Goal: Information Seeking & Learning: Learn about a topic

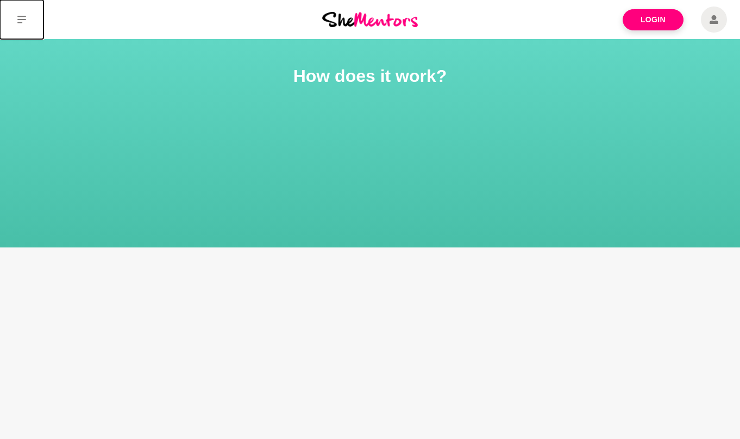
click at [24, 20] on icon at bounding box center [21, 20] width 9 height 8
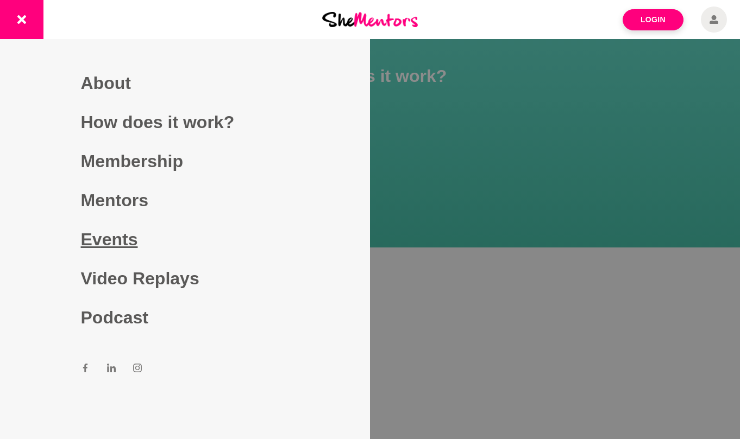
click at [114, 241] on link "Events" at bounding box center [185, 239] width 209 height 39
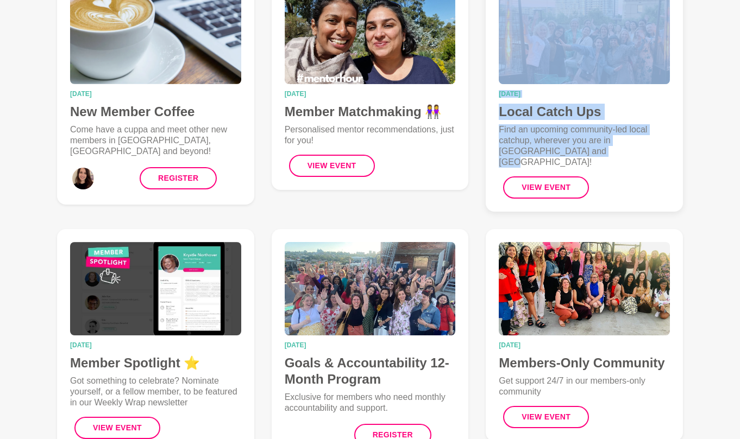
scroll to position [184, 0]
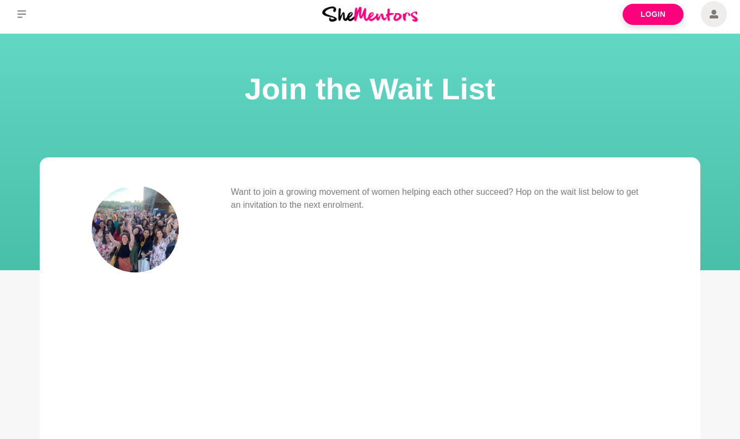
scroll to position [5, 0]
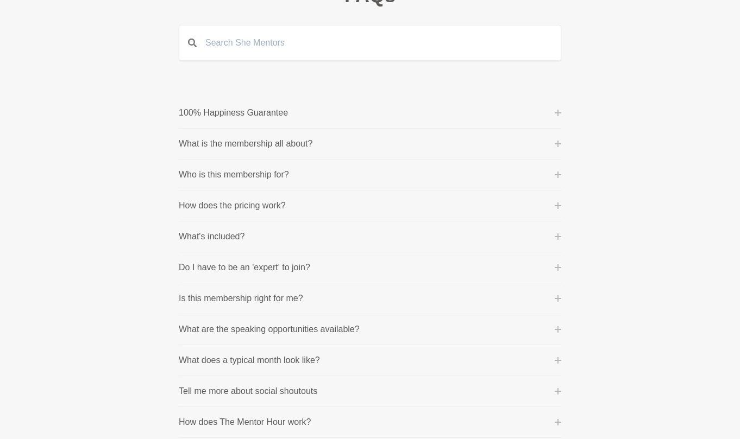
scroll to position [110, 0]
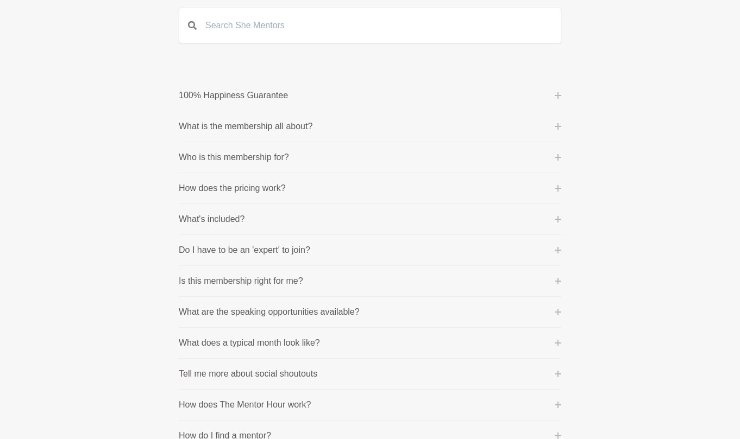
click at [552, 189] on button "How does the pricing work?" at bounding box center [370, 188] width 382 height 13
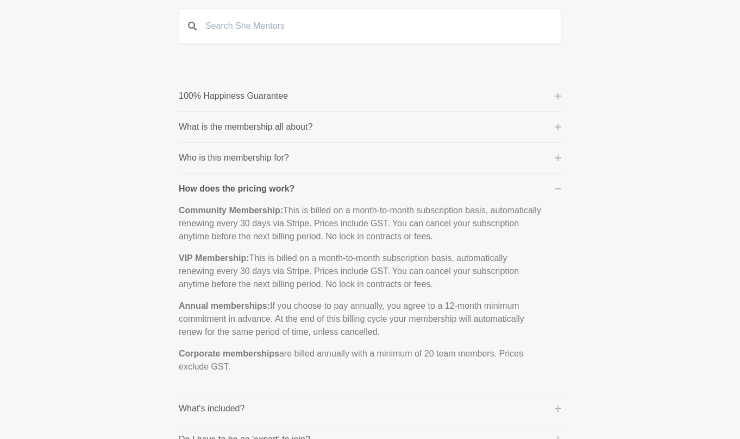
scroll to position [84, 0]
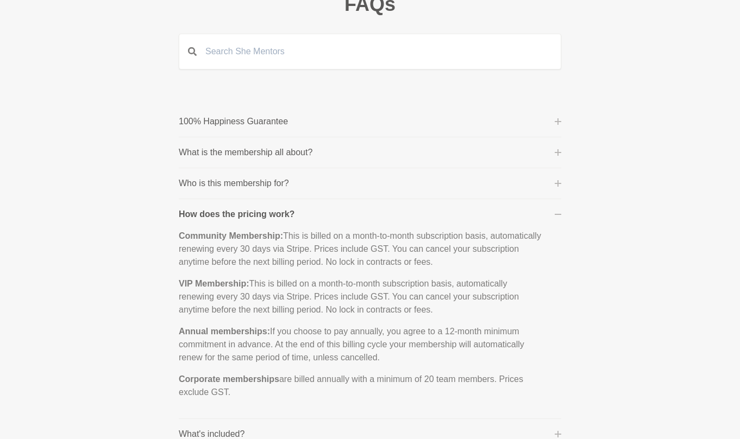
click at [560, 155] on icon at bounding box center [558, 152] width 7 height 7
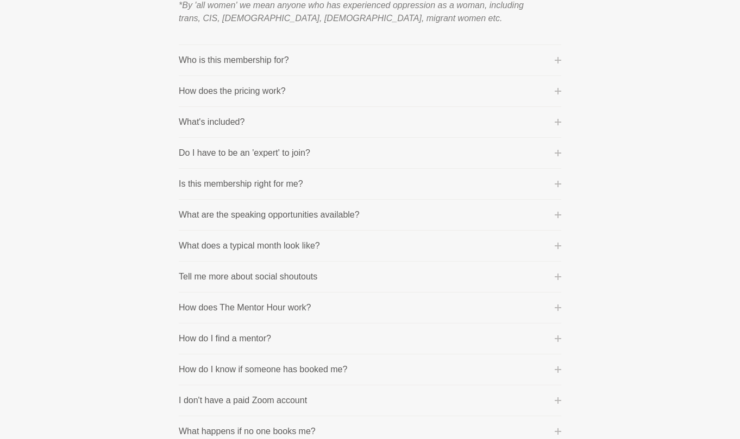
scroll to position [576, 0]
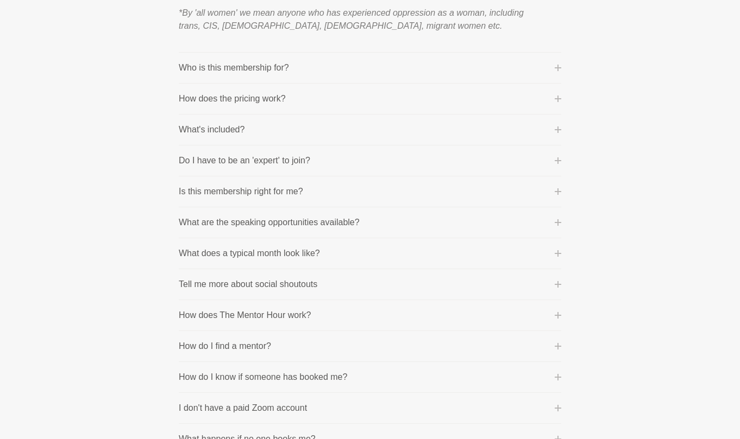
click at [556, 93] on button "How does the pricing work?" at bounding box center [370, 98] width 382 height 13
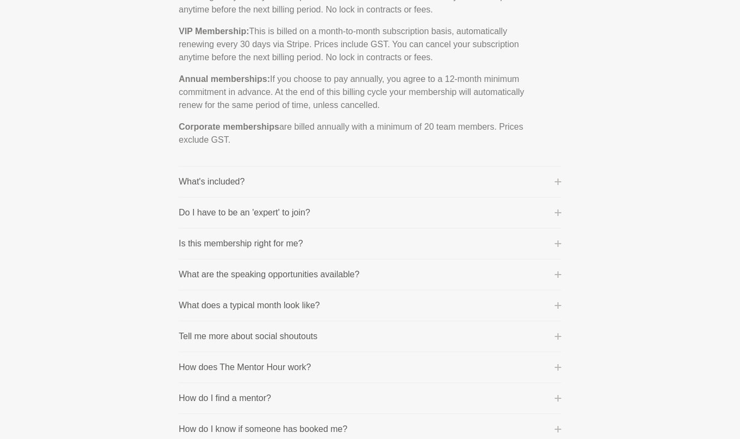
scroll to position [340, 0]
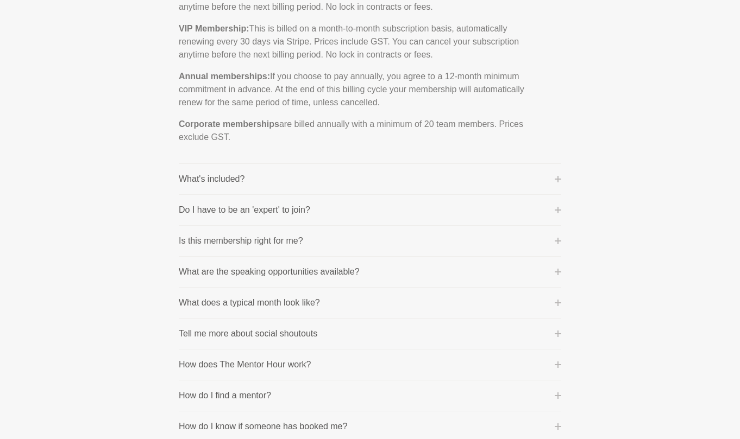
click at [556, 179] on icon at bounding box center [558, 179] width 7 height 7
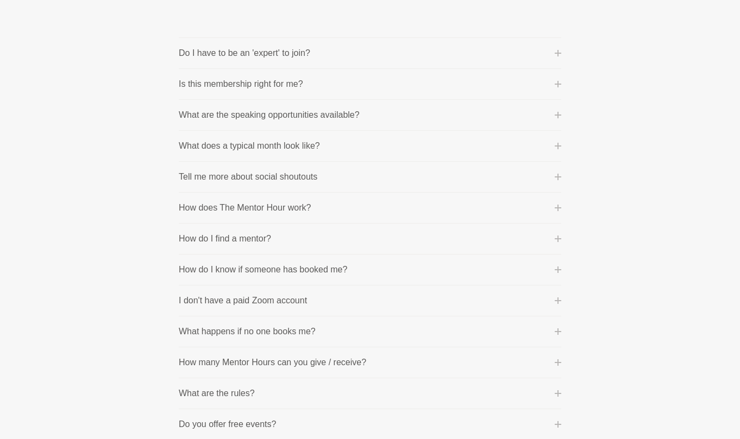
scroll to position [545, 0]
click at [381, 114] on button "What are the speaking opportunities available?" at bounding box center [370, 114] width 382 height 13
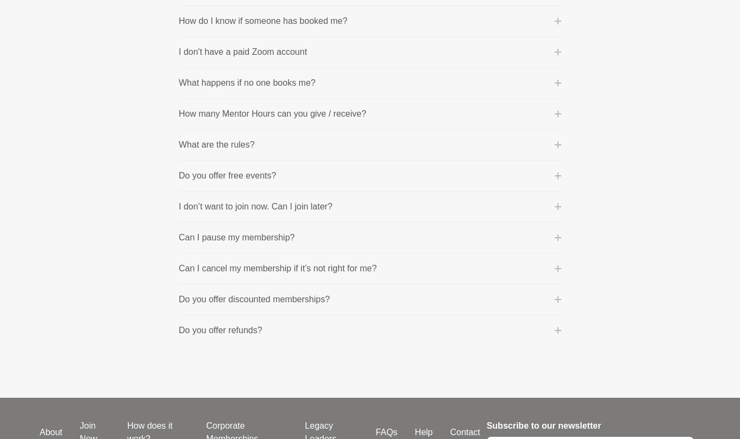
scroll to position [665, 0]
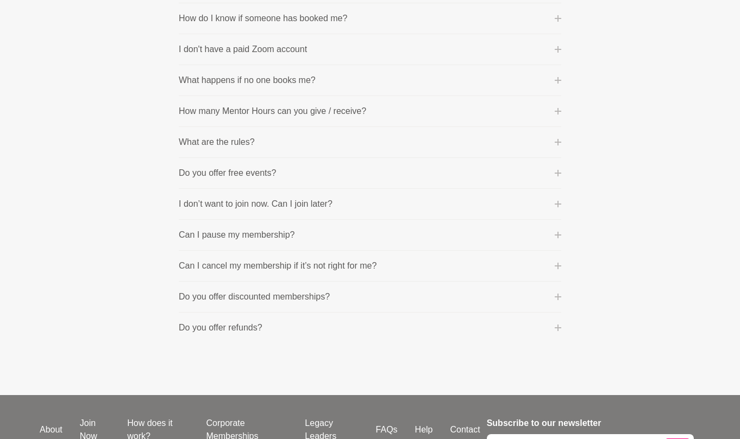
click at [369, 109] on button "How many Mentor Hours can you give / receive?" at bounding box center [370, 111] width 382 height 13
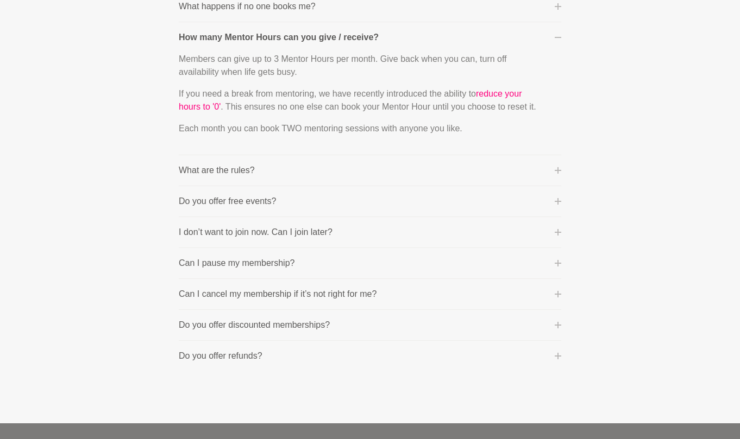
scroll to position [636, 0]
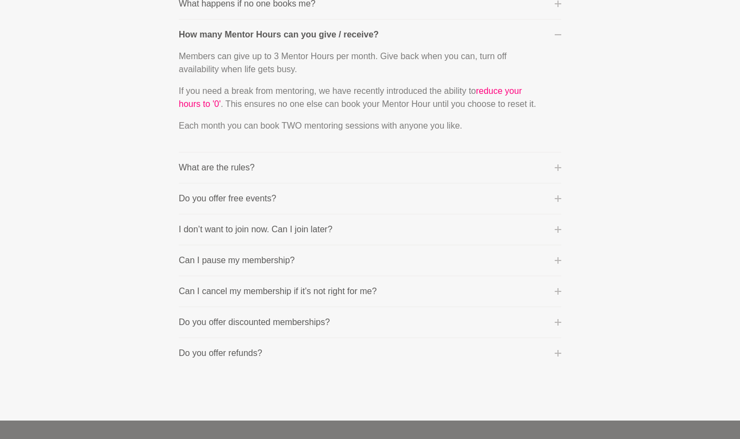
click at [393, 159] on li "What are the rules? No sales pitches, no hidden agendas. This is a mentoring pl…" at bounding box center [370, 168] width 382 height 31
click at [395, 178] on li "What are the rules? No sales pitches, no hidden agendas. This is a mentoring pl…" at bounding box center [370, 168] width 382 height 31
click at [395, 174] on button "What are the rules?" at bounding box center [370, 167] width 382 height 13
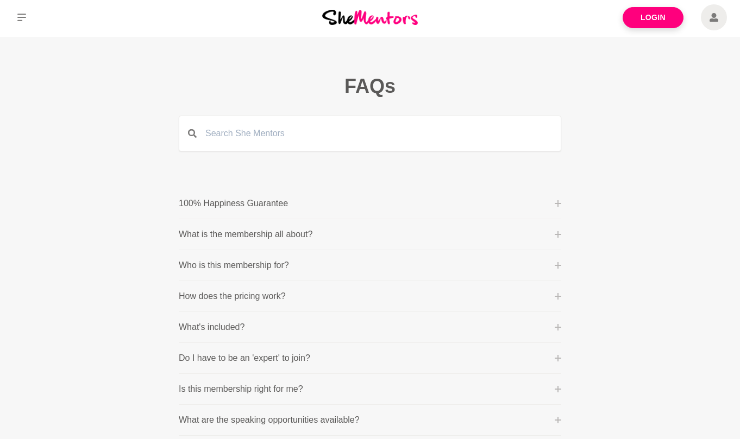
scroll to position [0, 0]
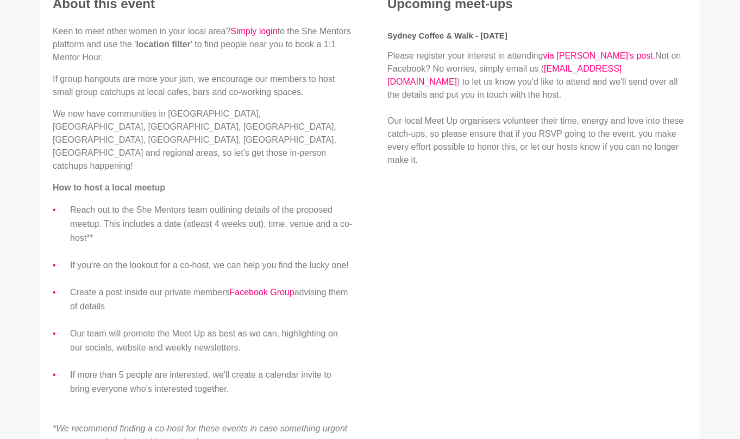
scroll to position [337, 0]
